Goal: Information Seeking & Learning: Learn about a topic

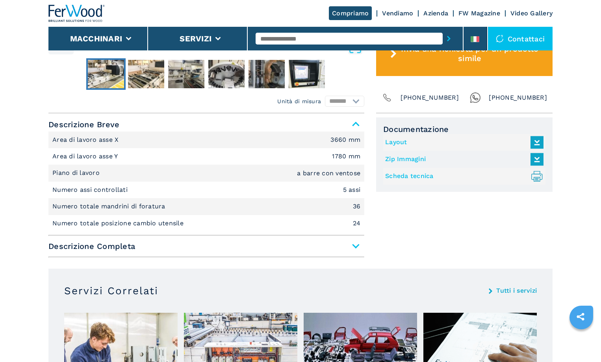
scroll to position [472, 0]
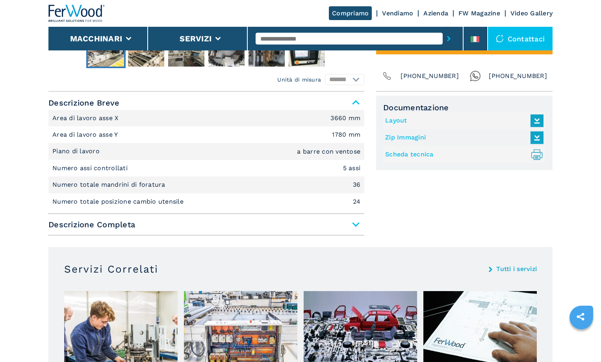
click at [324, 225] on span "Descrizione Completa" at bounding box center [206, 224] width 316 height 14
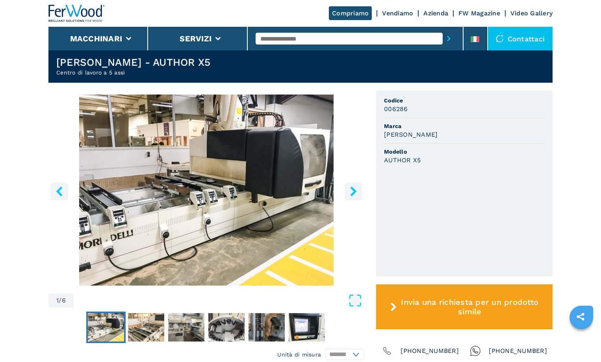
scroll to position [197, 0]
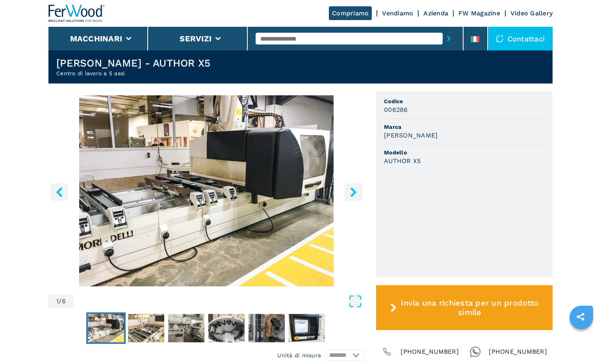
click at [355, 194] on icon "right-button" at bounding box center [353, 192] width 10 height 10
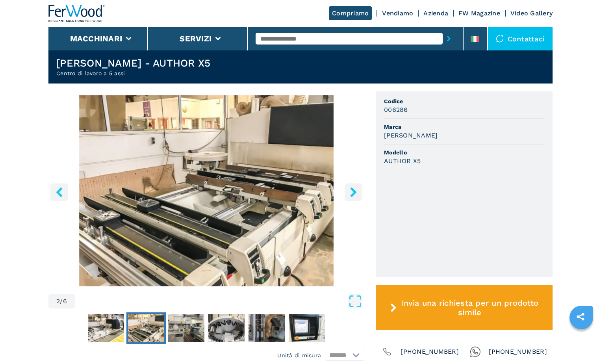
click at [355, 194] on icon "right-button" at bounding box center [353, 192] width 10 height 10
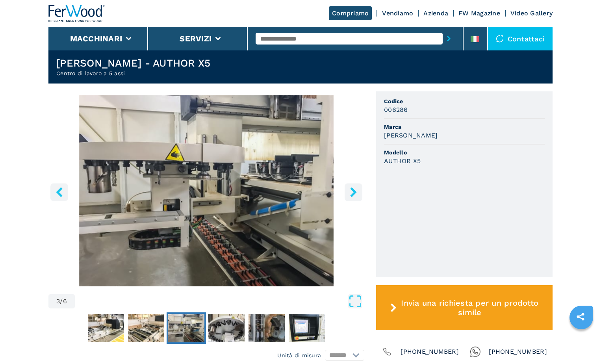
click at [352, 194] on icon "right-button" at bounding box center [353, 192] width 6 height 10
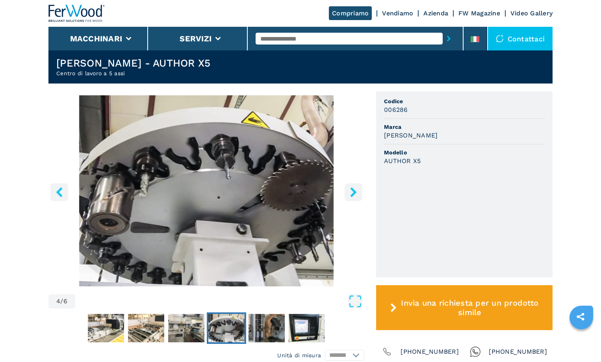
click at [347, 192] on button "right-button" at bounding box center [353, 192] width 18 height 18
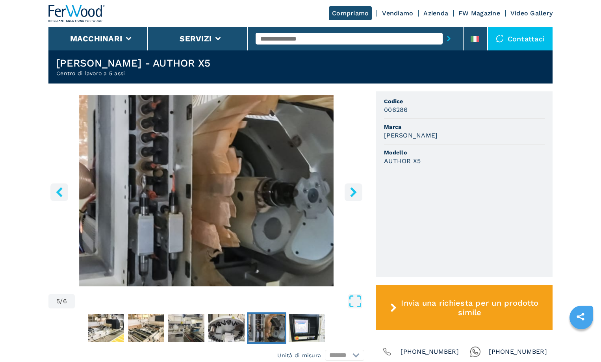
click at [347, 192] on button "right-button" at bounding box center [353, 192] width 18 height 18
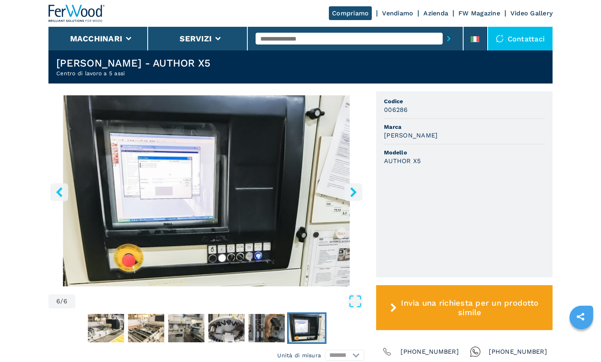
click at [347, 192] on button "right-button" at bounding box center [353, 192] width 18 height 18
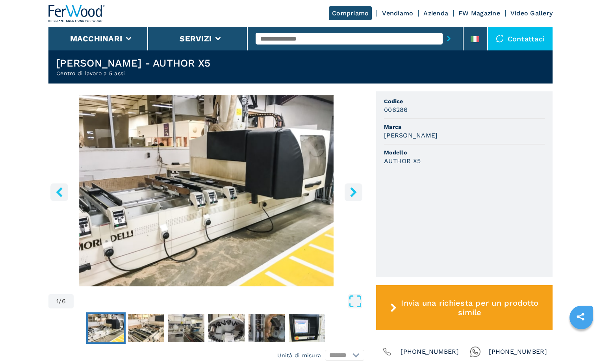
click at [347, 192] on button "right-button" at bounding box center [353, 192] width 18 height 18
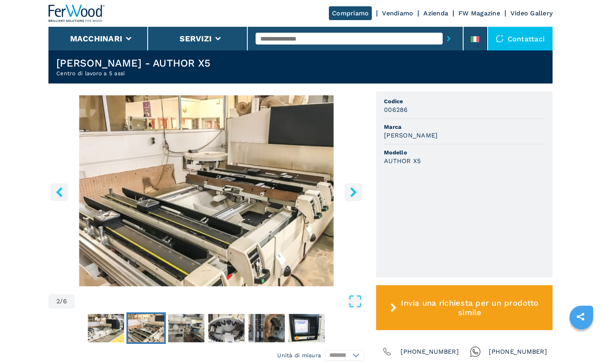
click at [347, 192] on button "right-button" at bounding box center [353, 192] width 18 height 18
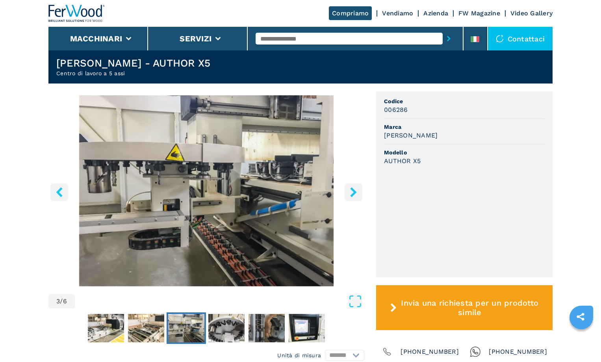
click at [347, 192] on button "right-button" at bounding box center [353, 192] width 18 height 18
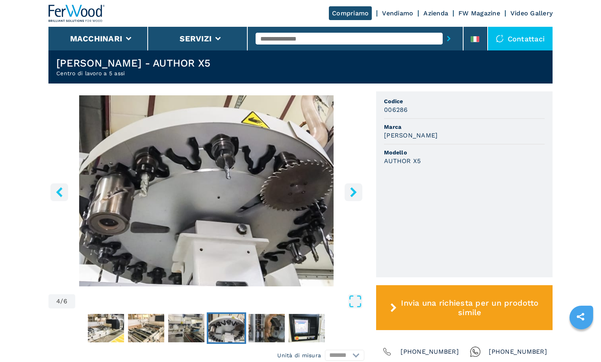
click at [347, 192] on button "right-button" at bounding box center [353, 192] width 18 height 18
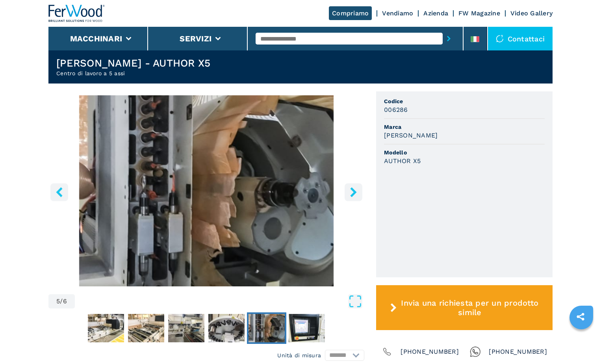
click at [347, 192] on button "right-button" at bounding box center [353, 192] width 18 height 18
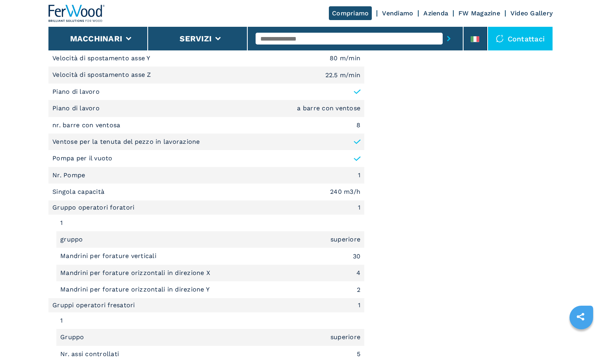
scroll to position [630, 0]
